Goal: Information Seeking & Learning: Learn about a topic

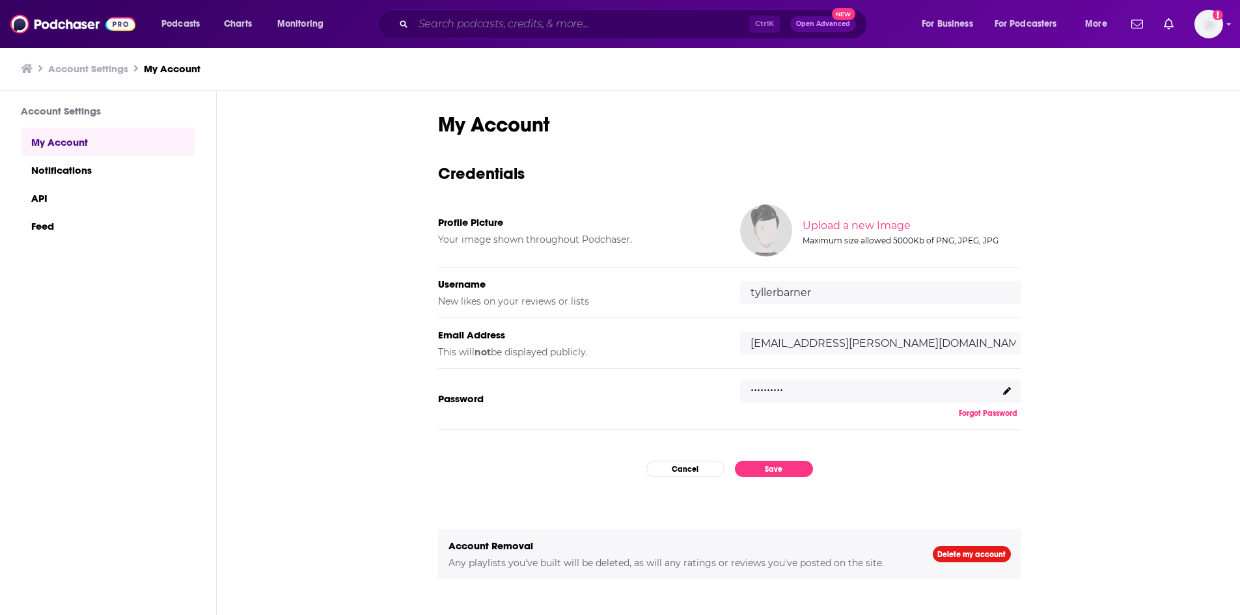
click at [473, 29] on input "Search podcasts, credits, & more..." at bounding box center [581, 24] width 336 height 21
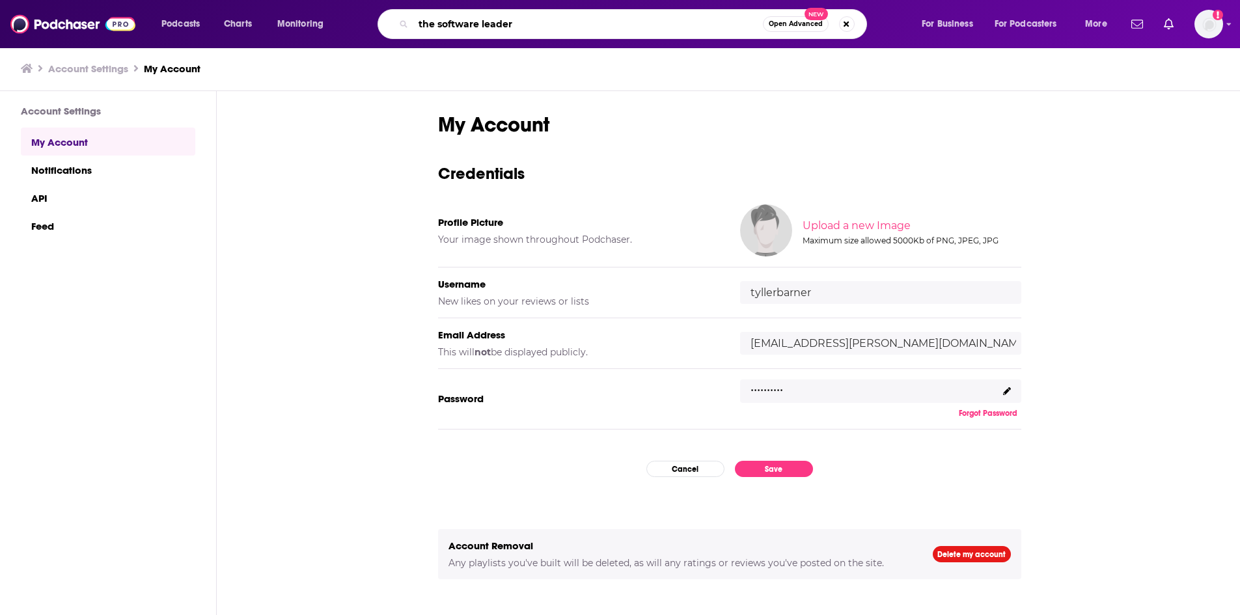
type input "the software leaders"
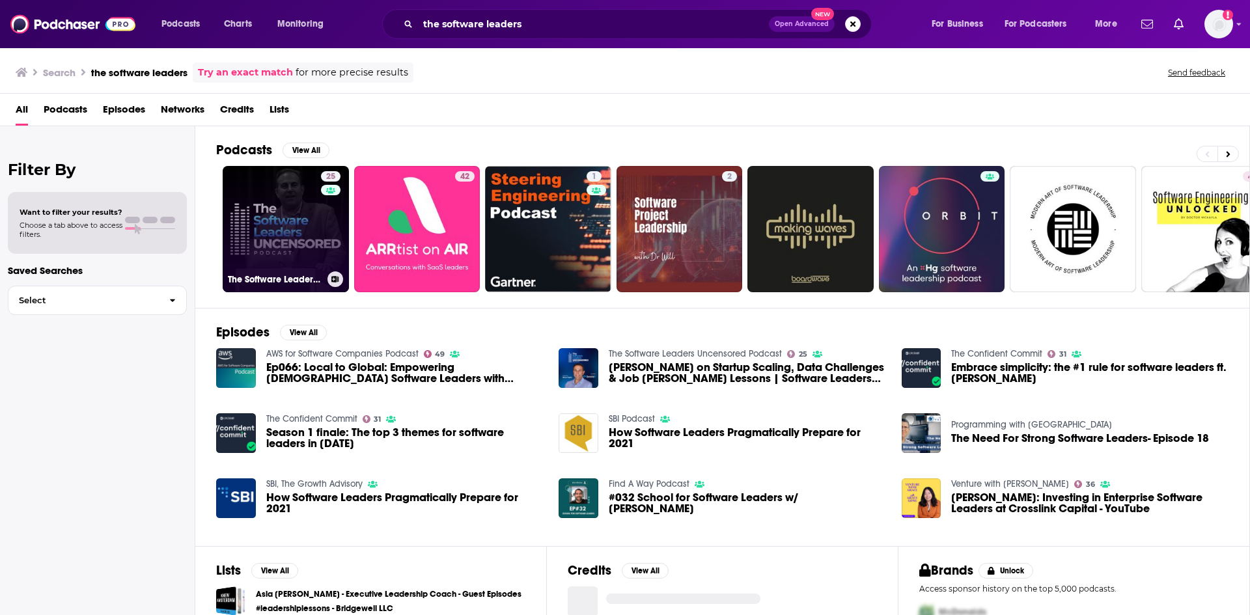
click at [303, 225] on link "25 The Software Leaders Uncensored Podcast" at bounding box center [286, 229] width 126 height 126
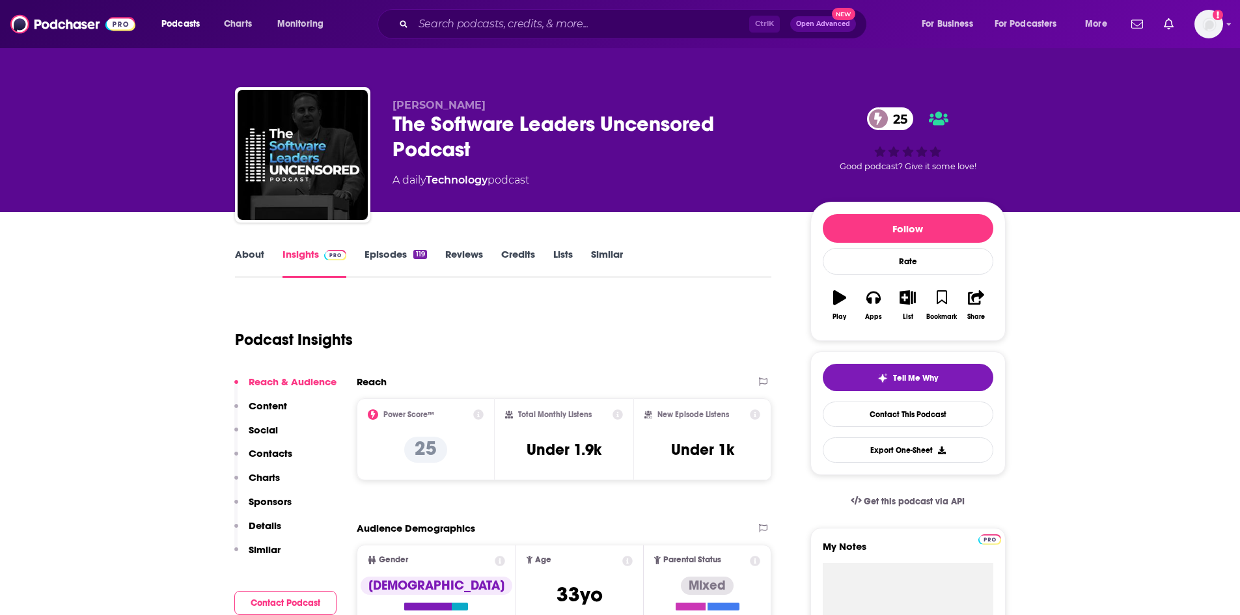
click at [400, 260] on link "Episodes 119" at bounding box center [395, 263] width 62 height 30
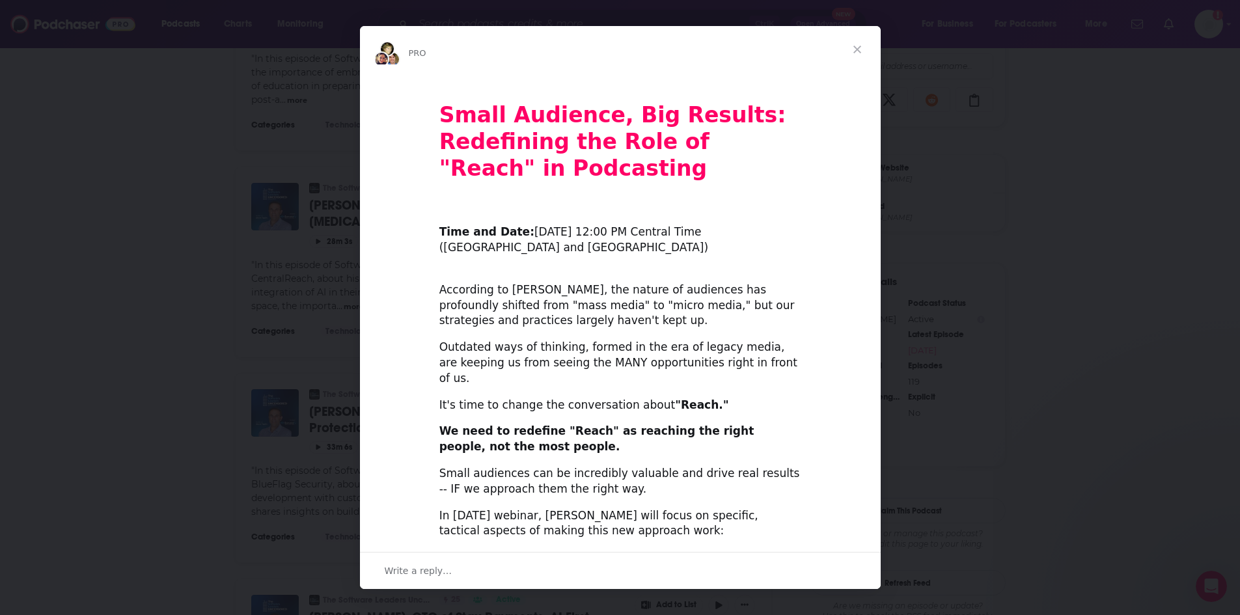
click at [858, 49] on span "Close" at bounding box center [857, 49] width 47 height 47
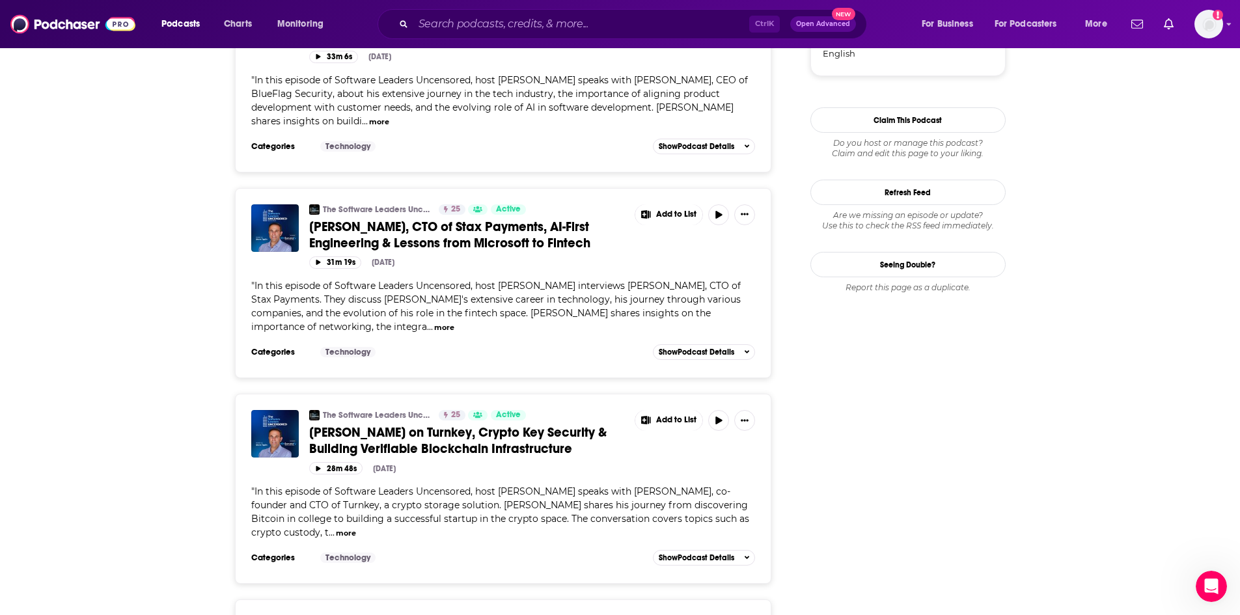
scroll to position [1302, 0]
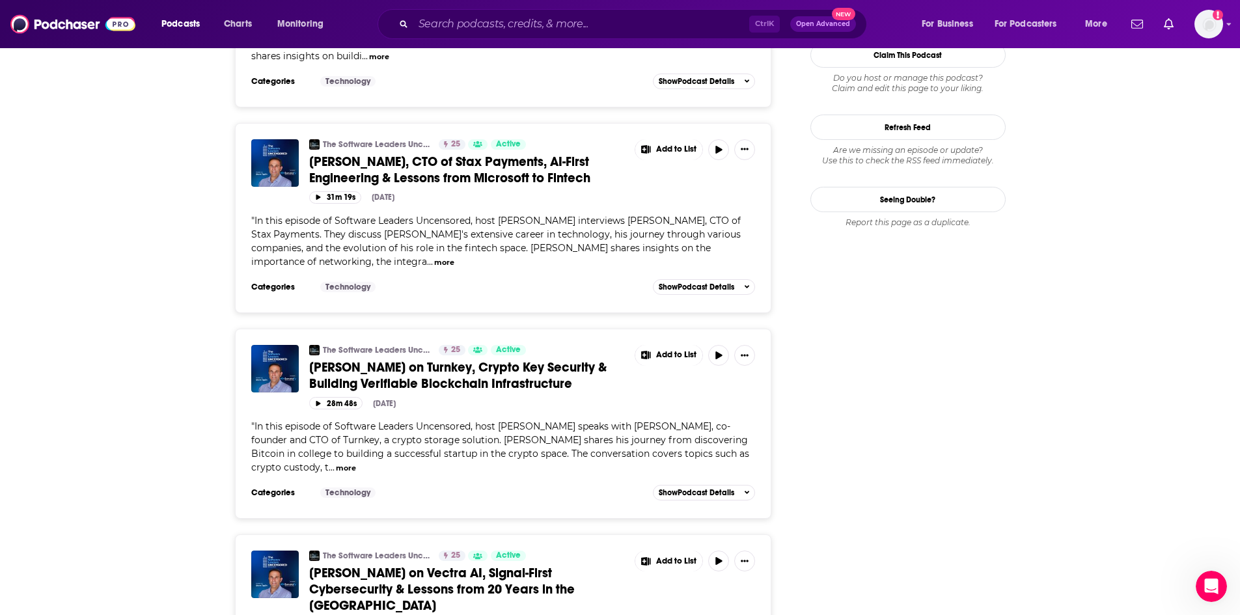
click at [434, 257] on button "more" at bounding box center [444, 262] width 20 height 11
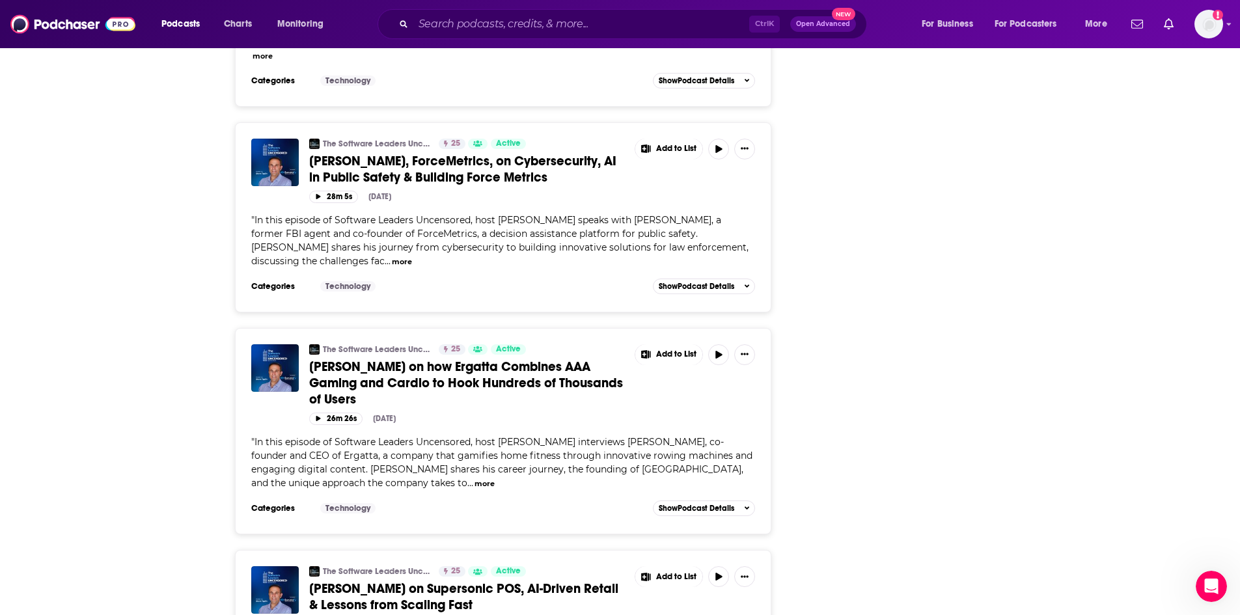
scroll to position [2343, 0]
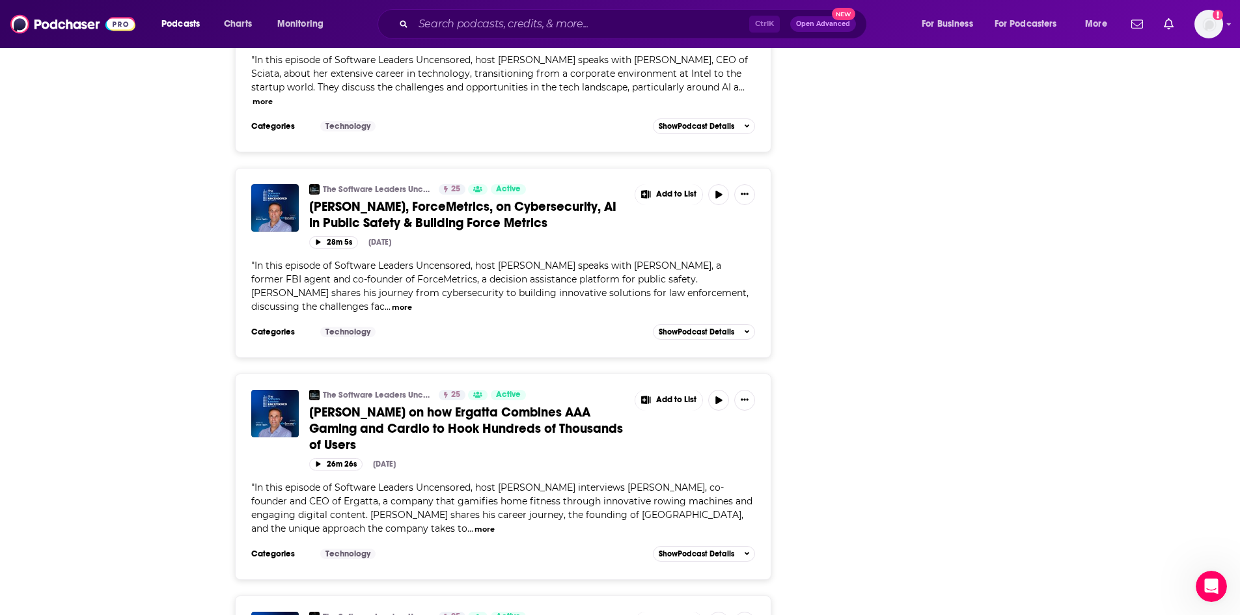
click at [412, 302] on button "more" at bounding box center [402, 307] width 20 height 11
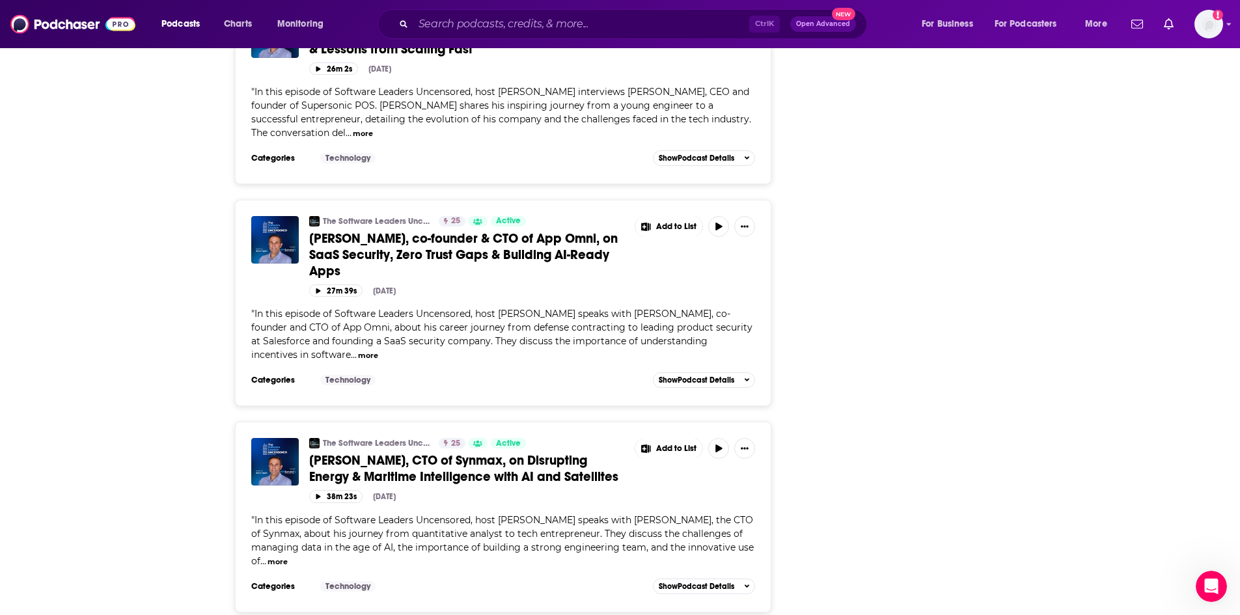
scroll to position [2994, 0]
